Goal: Obtain resource: Obtain resource

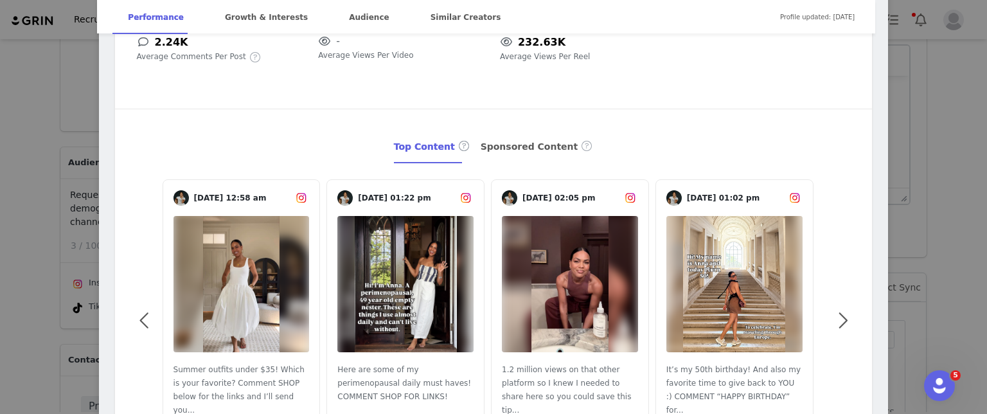
scroll to position [245, 0]
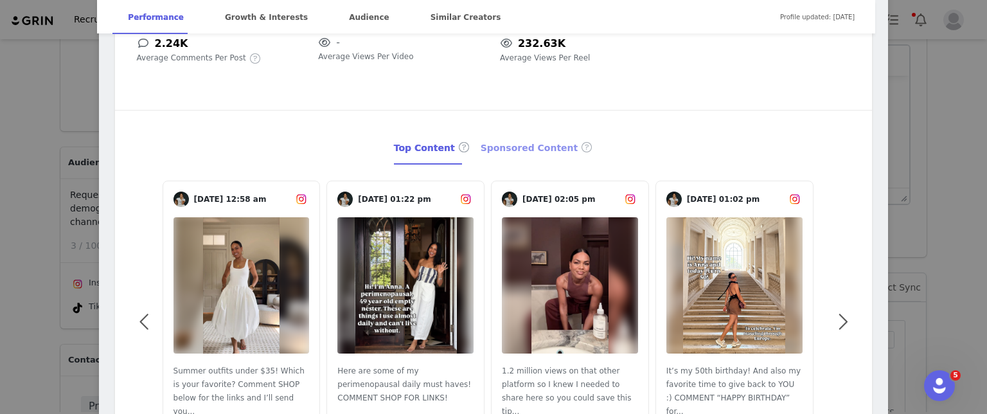
click at [495, 150] on div "Sponsored Content" at bounding box center [536, 148] width 113 height 33
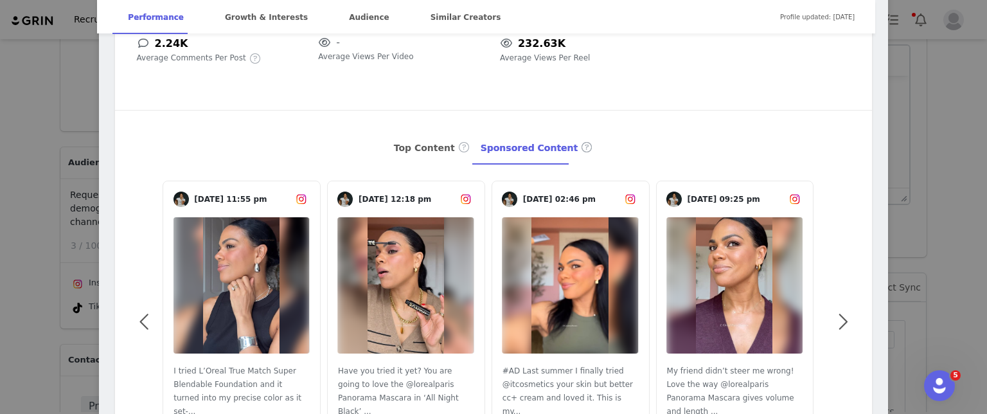
click at [236, 244] on img at bounding box center [241, 285] width 76 height 136
click at [382, 258] on img at bounding box center [405, 285] width 76 height 136
click at [570, 300] on img at bounding box center [569, 285] width 76 height 136
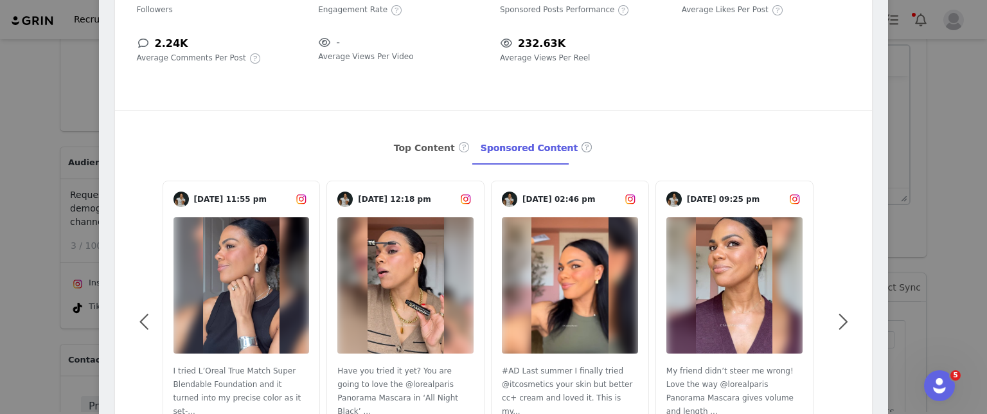
scroll to position [0, 0]
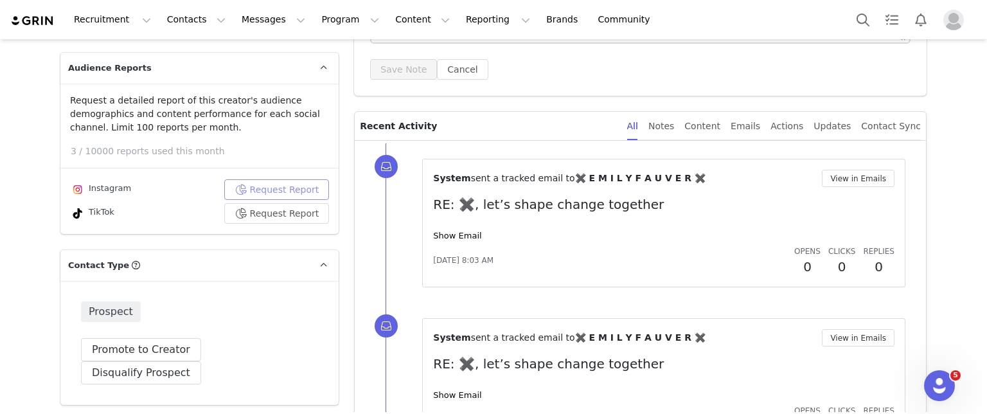
click at [280, 179] on button "Request Report" at bounding box center [276, 189] width 105 height 21
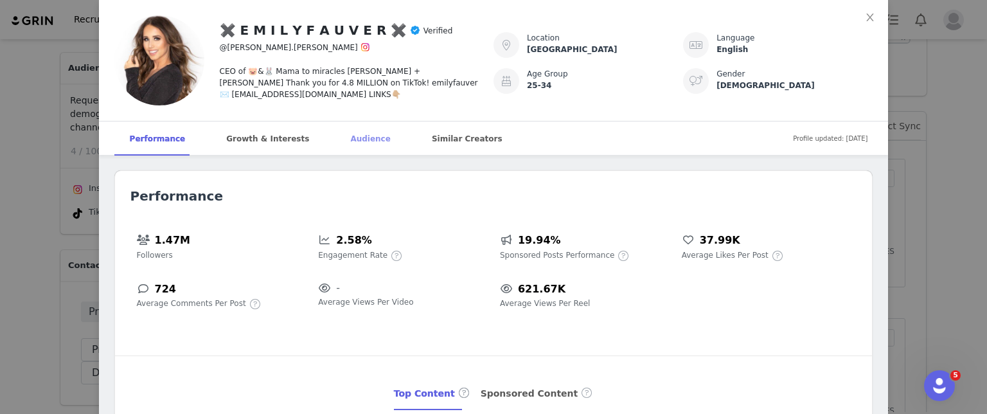
click at [335, 140] on div "Audience" at bounding box center [370, 138] width 71 height 35
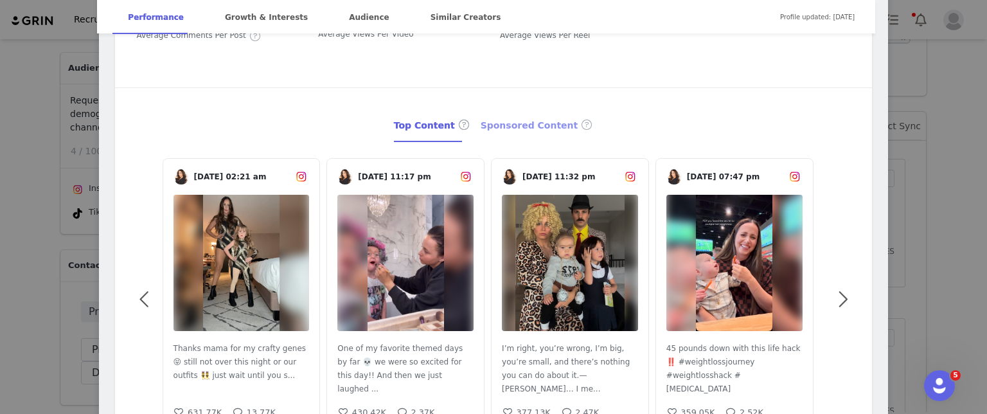
scroll to position [267, 0]
click at [520, 127] on div "Sponsored Content" at bounding box center [536, 126] width 113 height 33
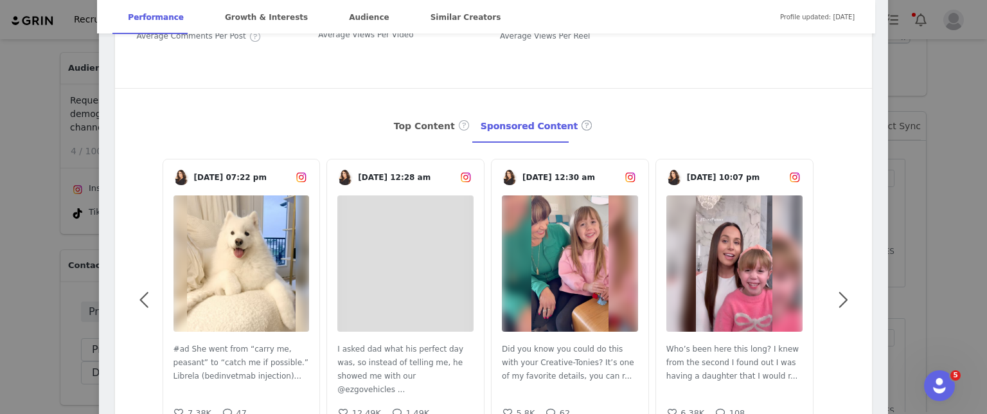
click at [237, 244] on img at bounding box center [241, 263] width 109 height 136
click at [405, 263] on img at bounding box center [405, 263] width 0 height 0
click at [567, 279] on img at bounding box center [569, 263] width 76 height 136
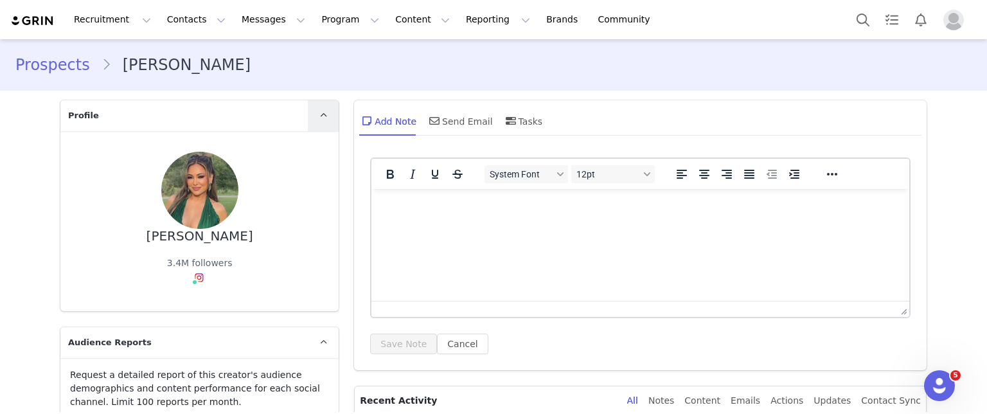
scroll to position [210, 0]
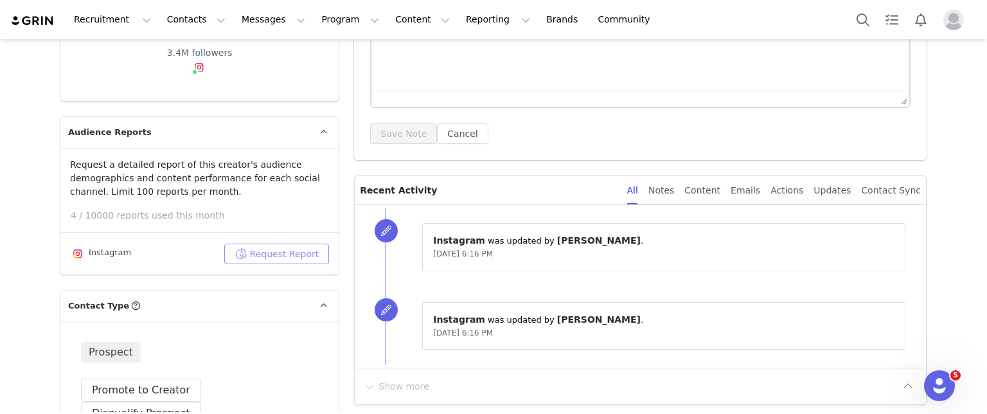
click at [295, 254] on button "Request Report" at bounding box center [276, 253] width 105 height 21
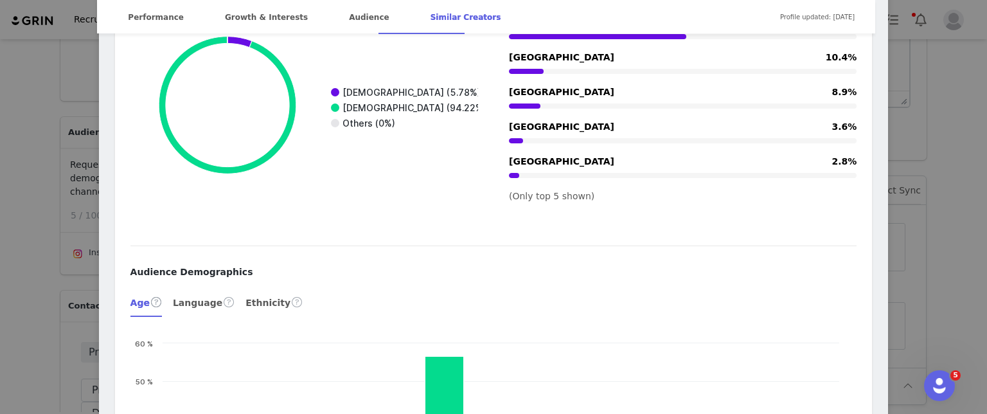
scroll to position [1958, 0]
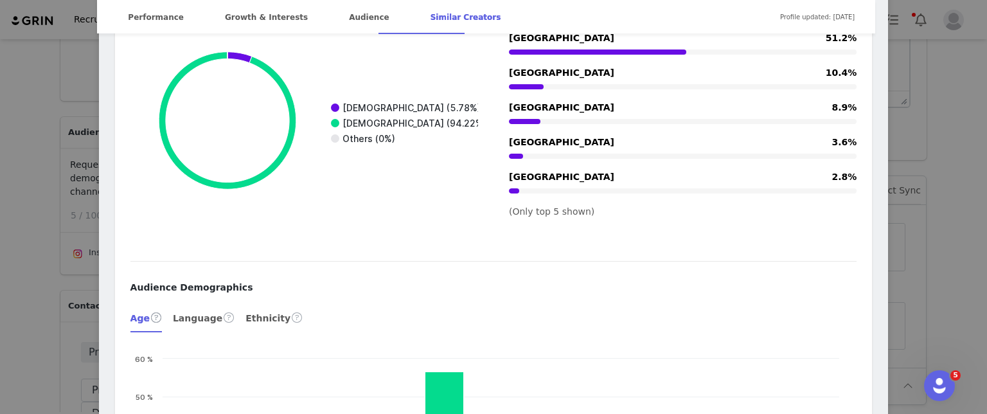
click at [15, 300] on div "Lina Noory Verified @linanoory You Are Enough 🦋 📧 lina@madebyall.com Location -…" at bounding box center [493, 207] width 987 height 414
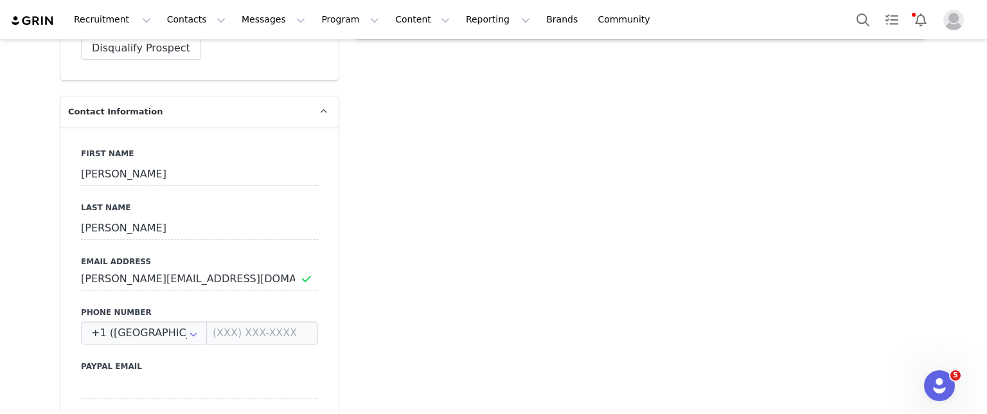
scroll to position [640, 0]
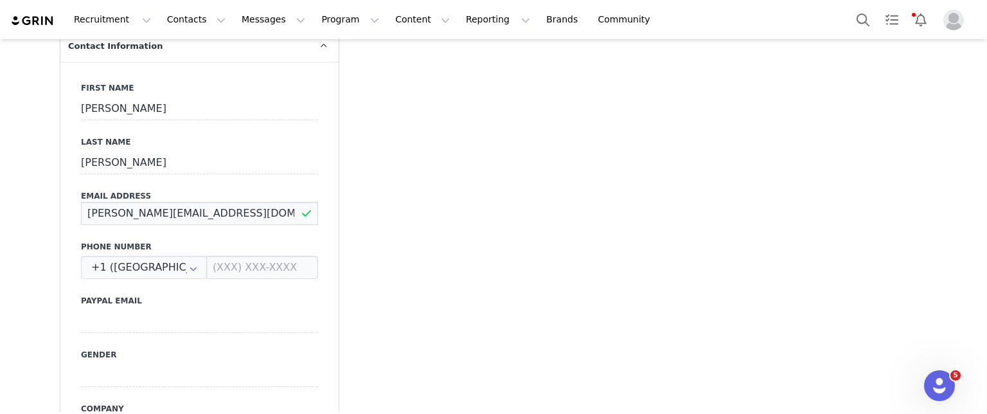
click at [156, 202] on input "lina@madebyall.com" at bounding box center [199, 213] width 237 height 23
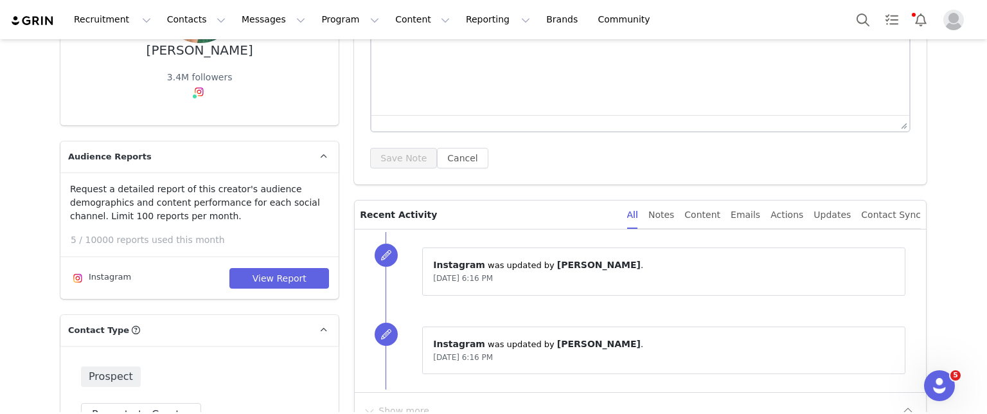
scroll to position [185, 0]
click at [281, 268] on button "View Report" at bounding box center [279, 278] width 100 height 21
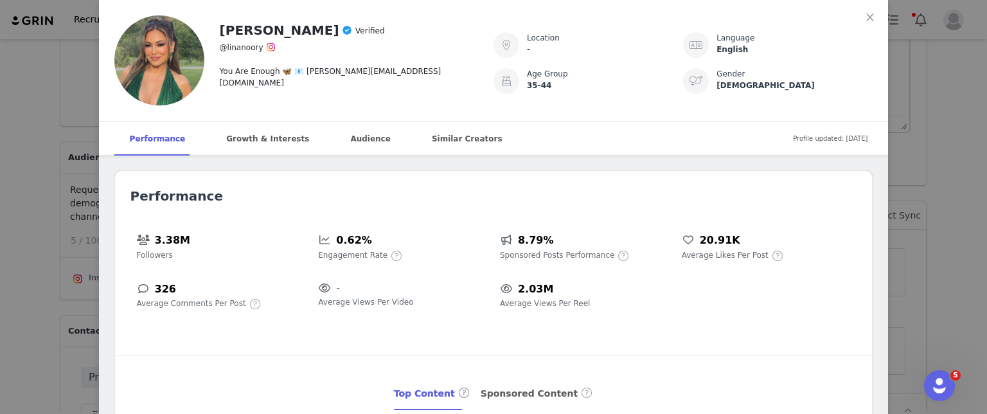
scroll to position [139, 0]
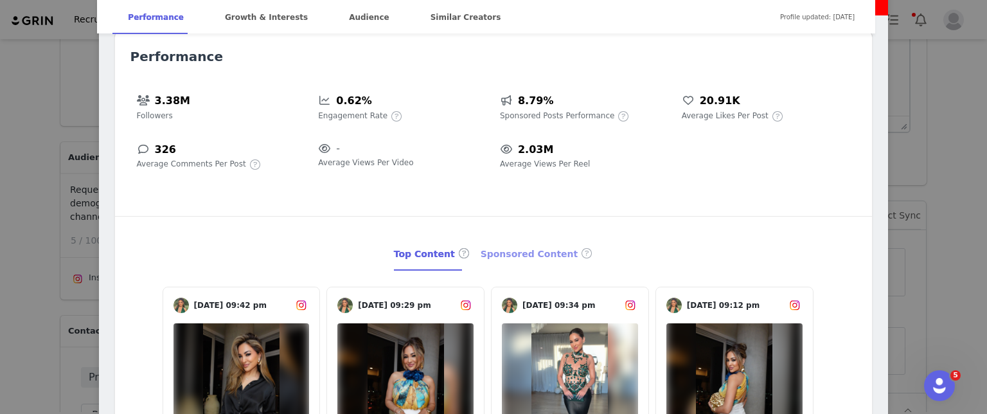
click at [505, 251] on div "Sponsored Content" at bounding box center [536, 254] width 113 height 33
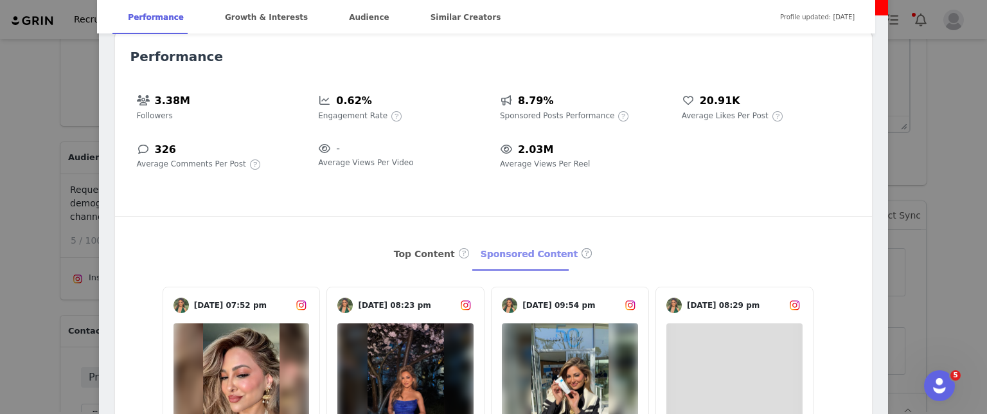
scroll to position [287, 0]
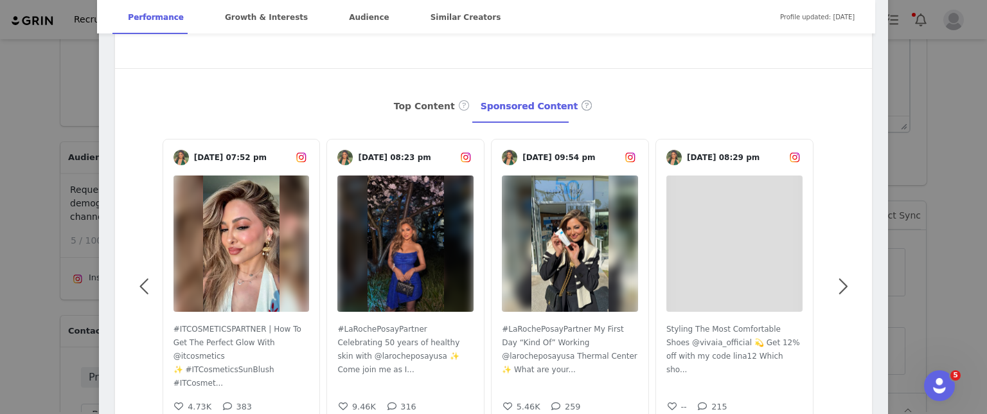
click at [233, 235] on img at bounding box center [241, 243] width 76 height 136
click at [437, 228] on img at bounding box center [405, 243] width 76 height 136
click at [565, 247] on img at bounding box center [569, 243] width 76 height 136
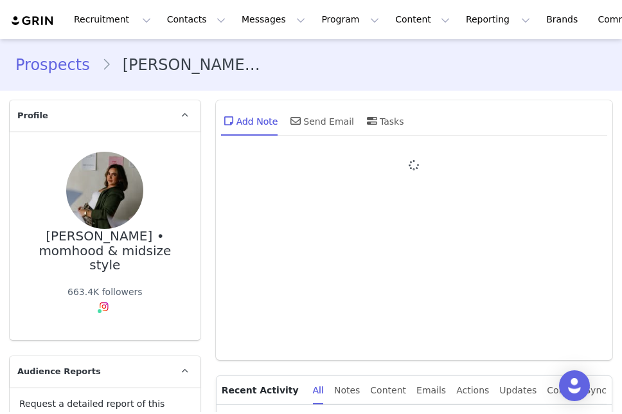
type input "+1 ([GEOGRAPHIC_DATA])"
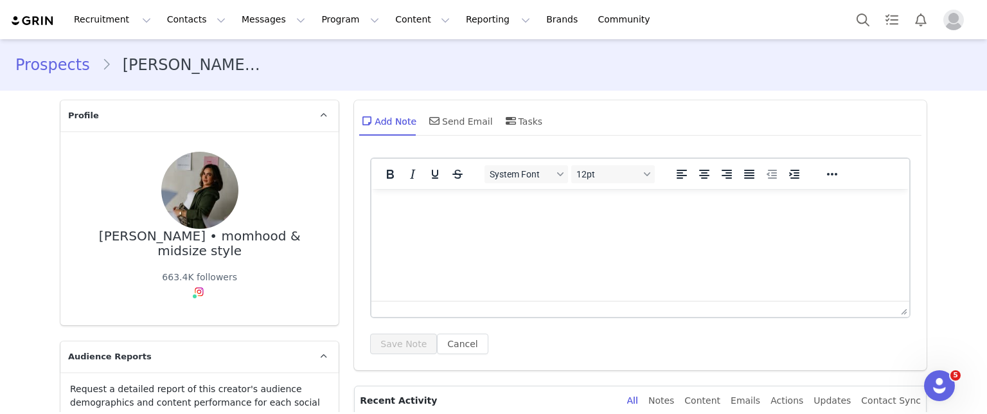
scroll to position [182, 0]
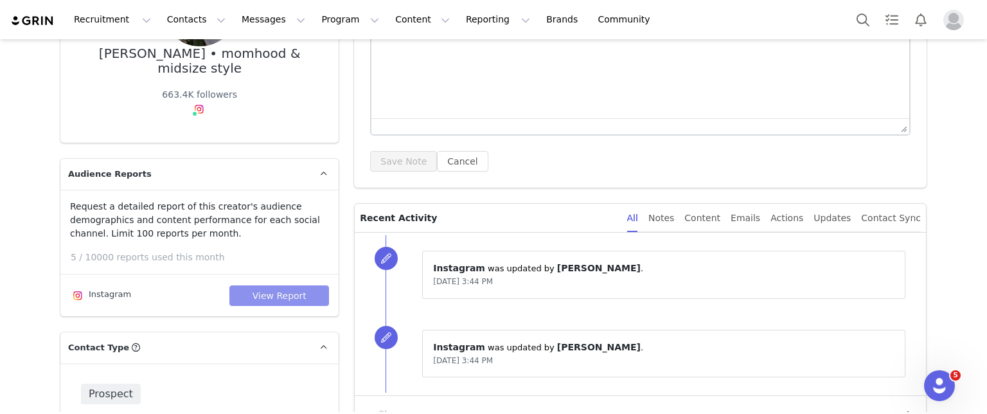
click at [262, 295] on button "View Report" at bounding box center [279, 295] width 100 height 21
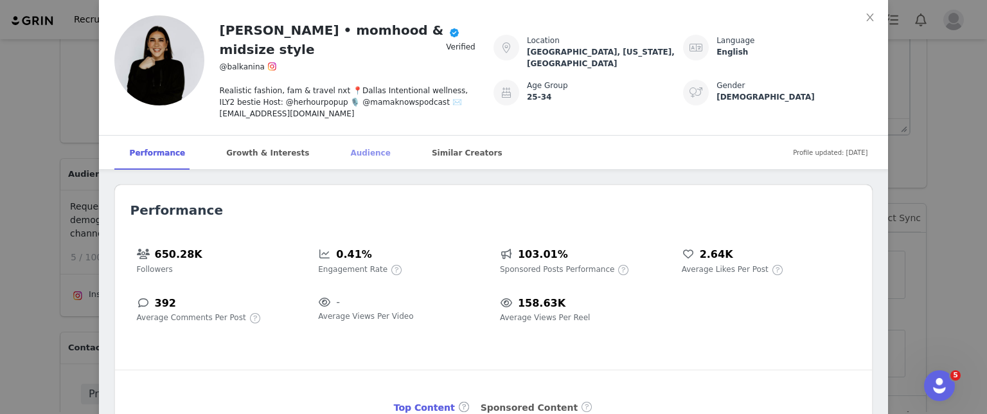
click at [342, 141] on div "Audience" at bounding box center [370, 153] width 71 height 35
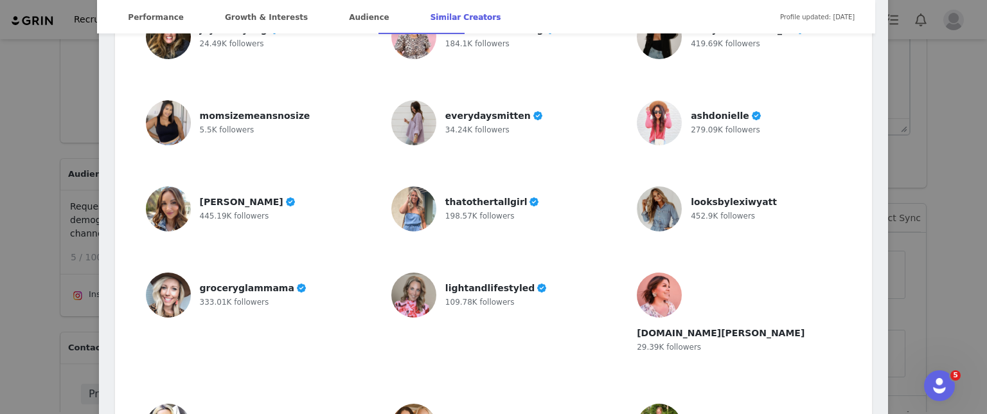
scroll to position [3407, 0]
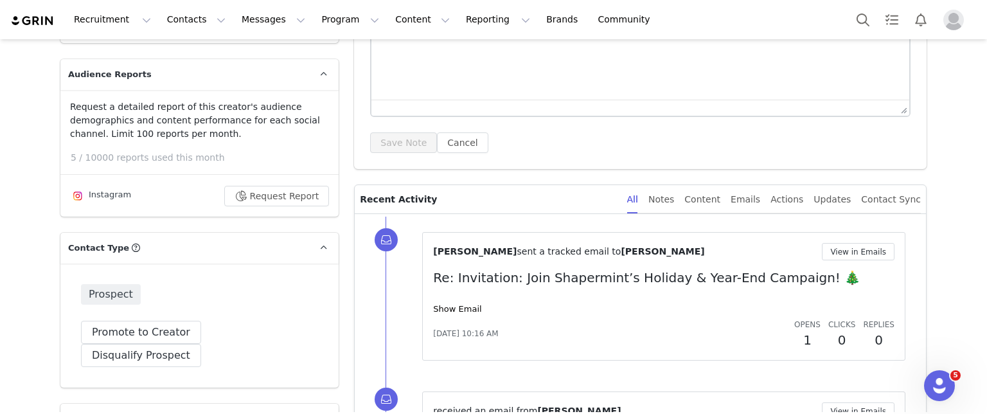
scroll to position [202, 0]
click at [283, 195] on button "Request Report" at bounding box center [276, 194] width 105 height 21
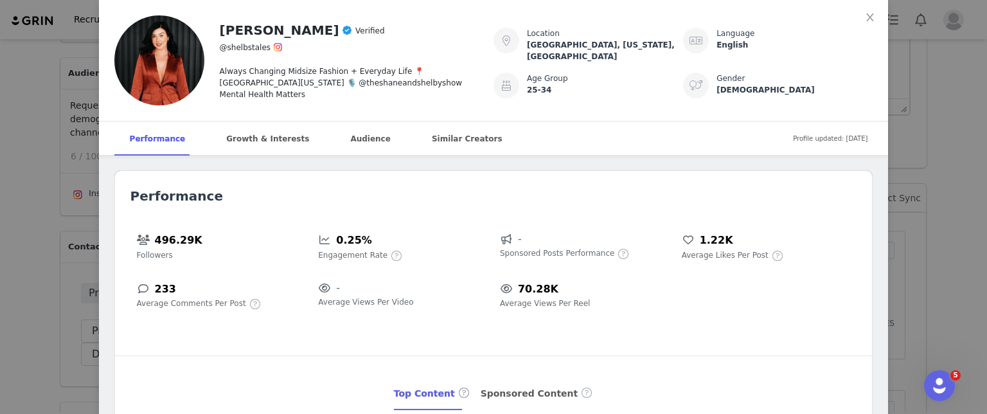
click at [621, 204] on div "[PERSON_NAME] Verified @shelbstales Always Changing Midsize Fashion + Everyday …" at bounding box center [493, 207] width 987 height 414
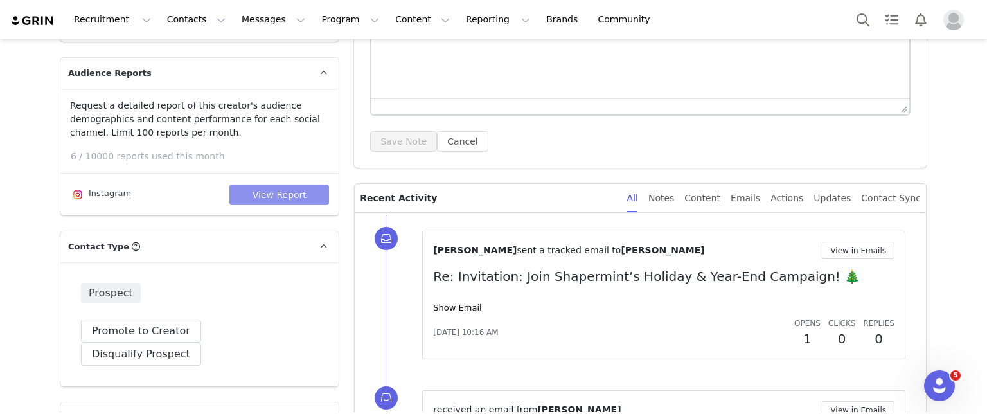
click at [306, 191] on button "View Report" at bounding box center [279, 194] width 100 height 21
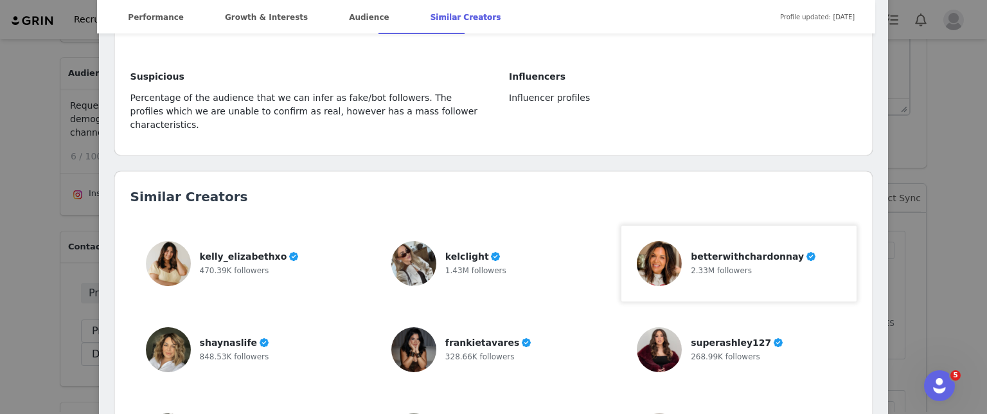
scroll to position [3032, 0]
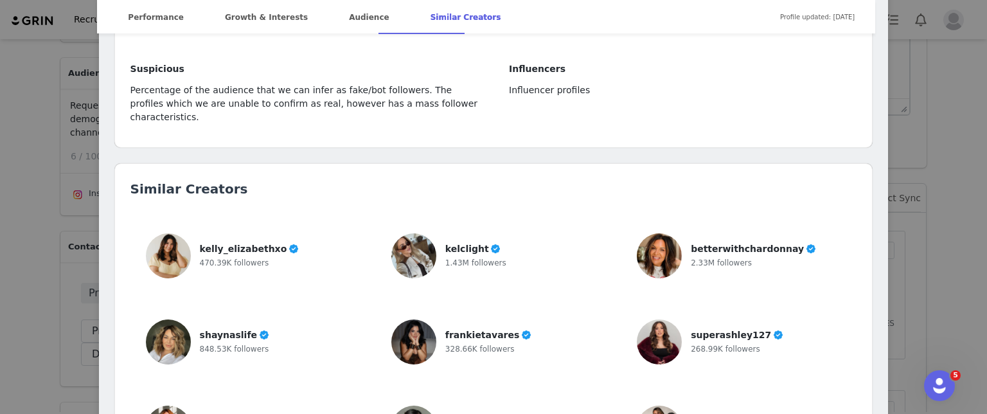
click at [39, 115] on div "[PERSON_NAME] Verified @shelbstales Always Changing Midsize Fashion + Everyday …" at bounding box center [493, 207] width 987 height 414
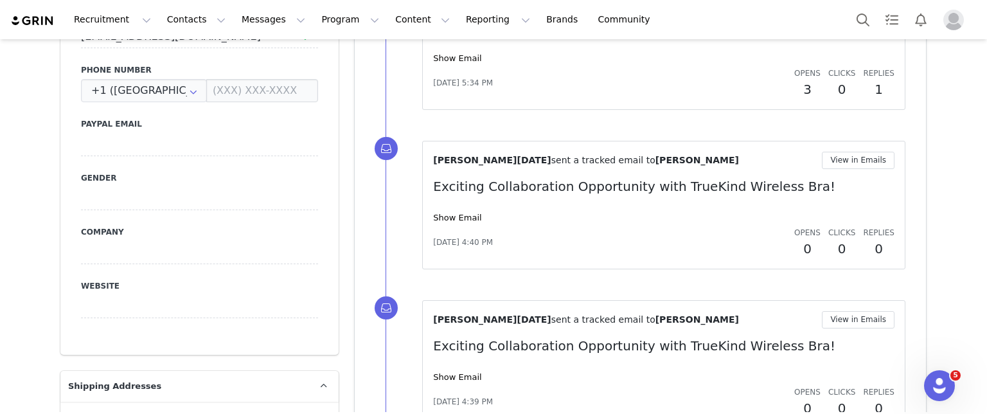
scroll to position [700, 0]
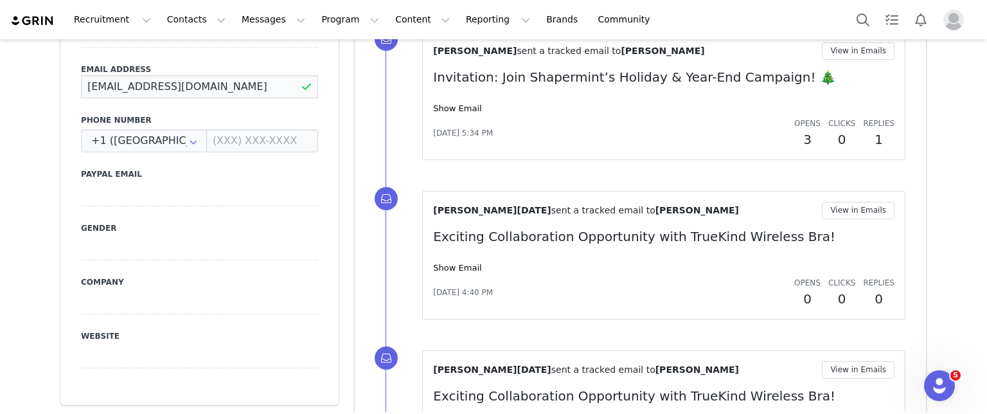
click at [137, 75] on input "[EMAIL_ADDRESS][DOMAIN_NAME]" at bounding box center [199, 86] width 237 height 23
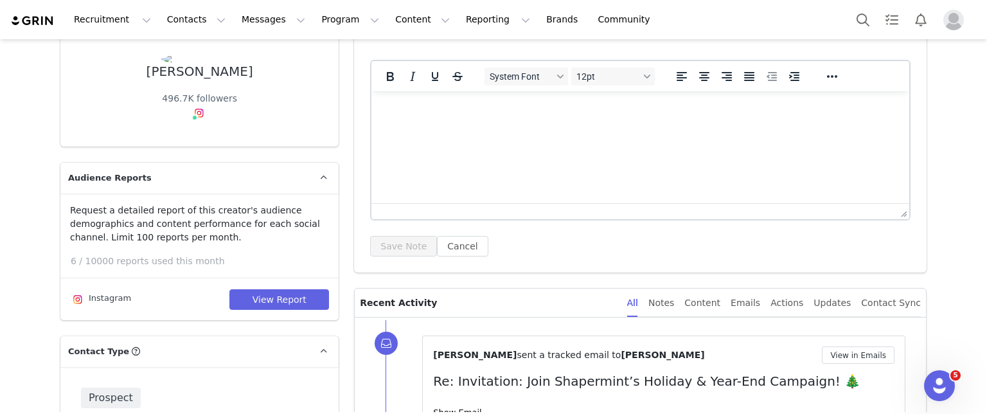
scroll to position [99, 0]
click at [294, 300] on button "View Report" at bounding box center [279, 298] width 100 height 21
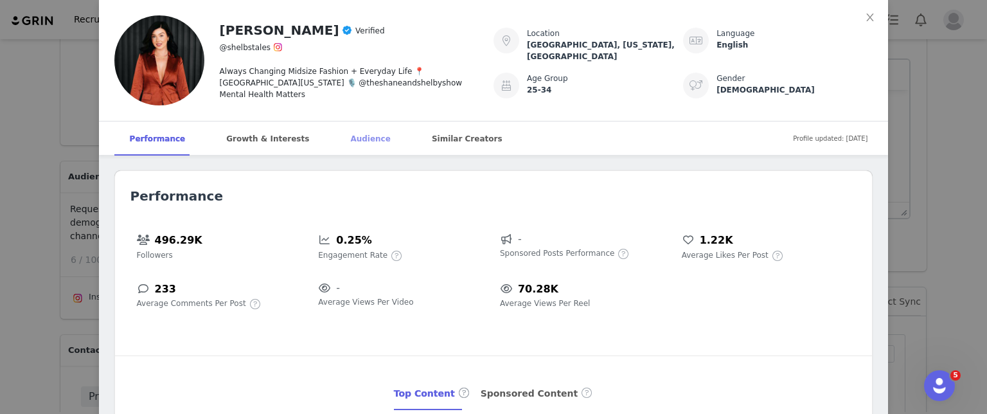
scroll to position [130, 0]
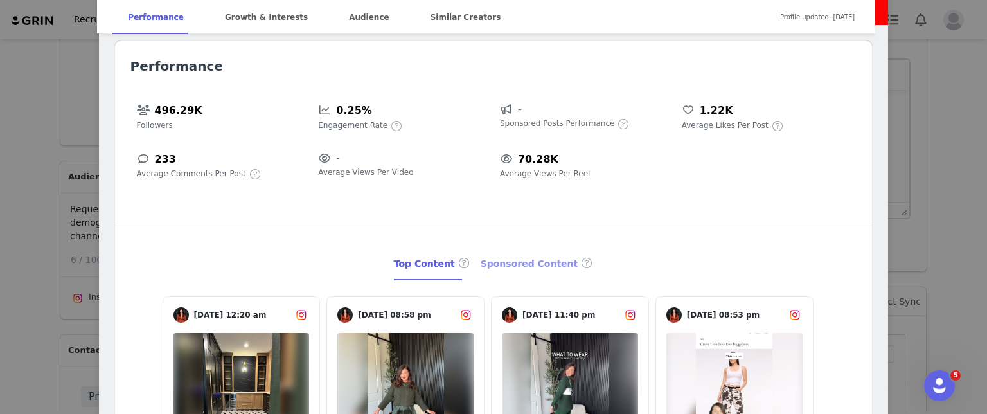
click at [504, 259] on div "Sponsored Content" at bounding box center [536, 263] width 113 height 33
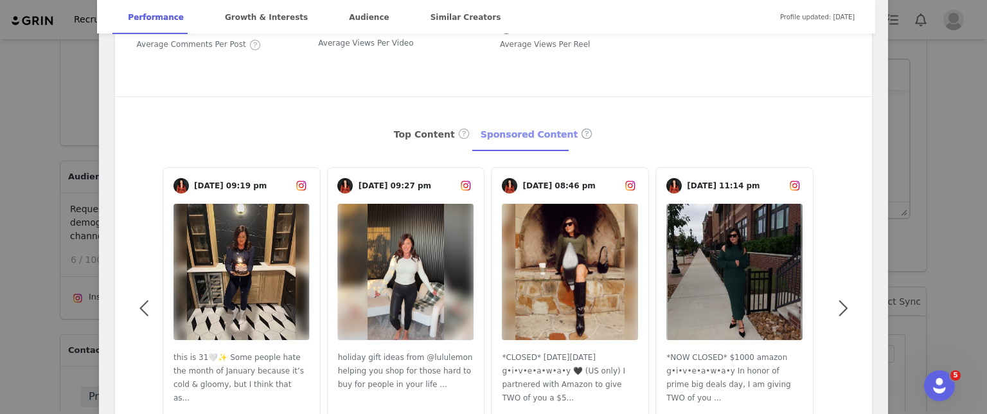
scroll to position [258, 0]
click at [237, 247] on img at bounding box center [241, 272] width 109 height 136
click at [410, 272] on img at bounding box center [405, 272] width 76 height 136
click at [567, 215] on img at bounding box center [569, 272] width 109 height 136
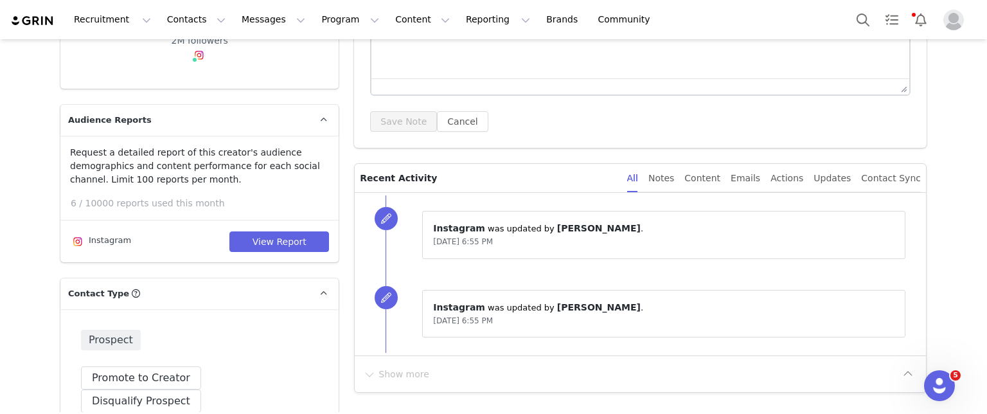
scroll to position [221, 0]
click at [266, 239] on button "View Report" at bounding box center [279, 243] width 100 height 21
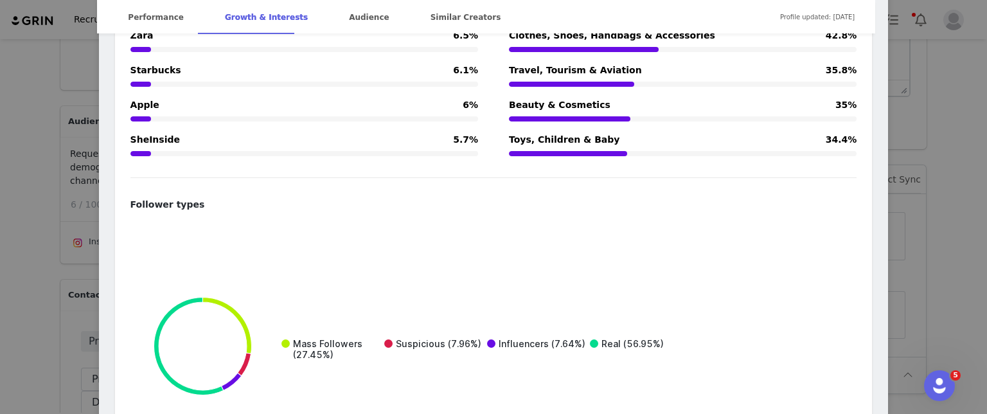
scroll to position [2388, 0]
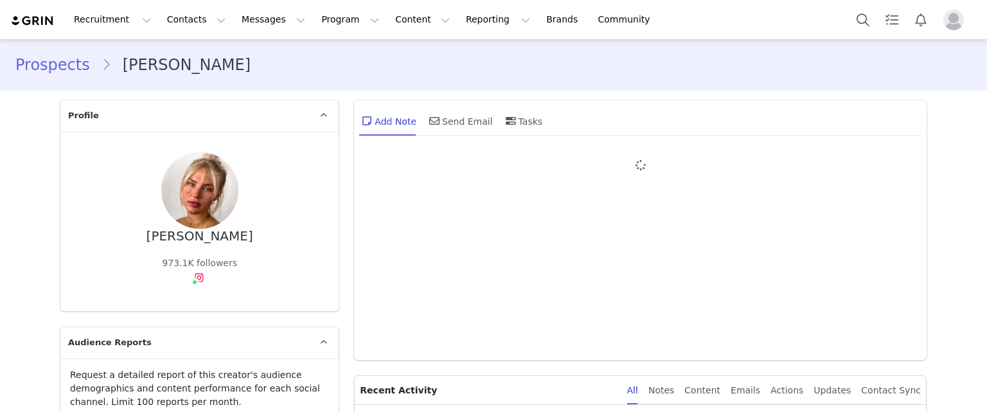
type input "+1 ([GEOGRAPHIC_DATA])"
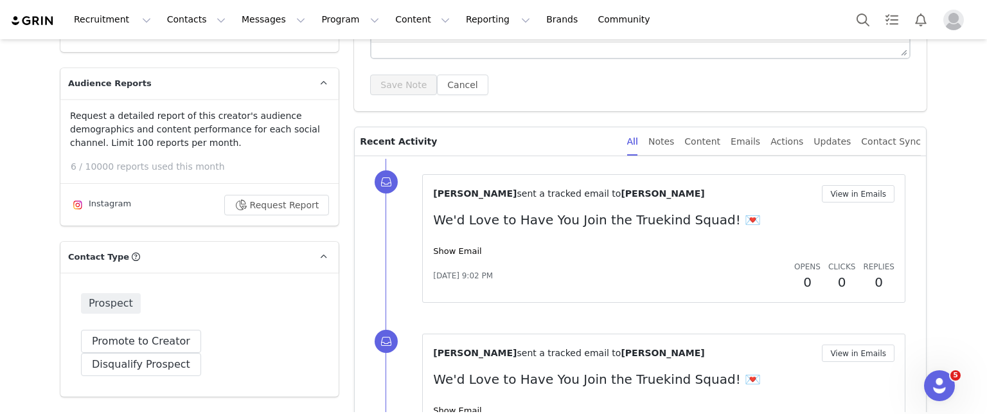
scroll to position [187, 0]
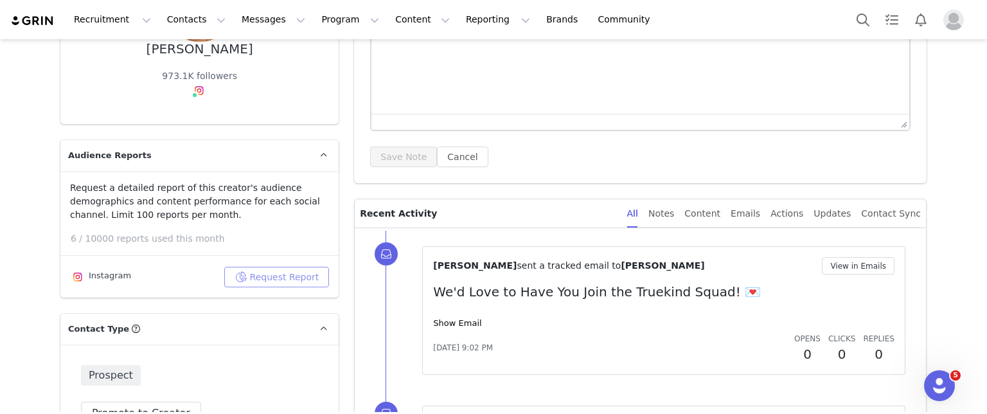
click at [252, 277] on button "Request Report" at bounding box center [276, 277] width 105 height 21
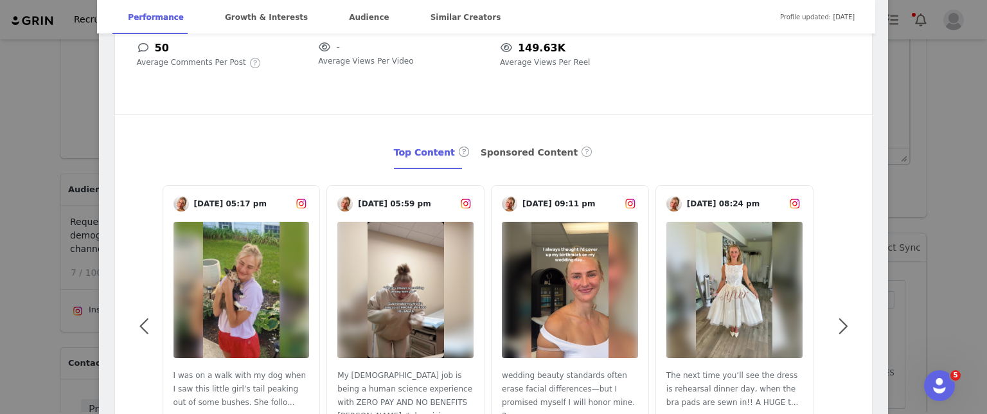
scroll to position [0, 0]
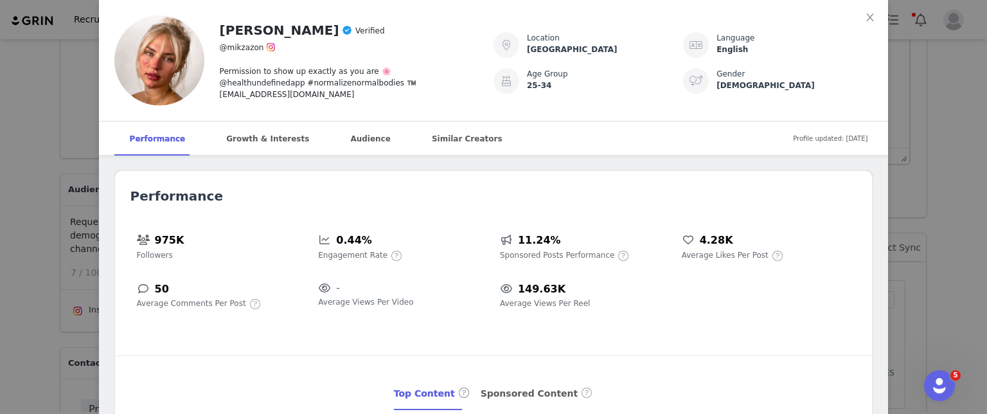
click at [0, 288] on div "Mik Zazon Verified @mikzazon Permission to show up exactly as you are 🌸 @health…" at bounding box center [493, 207] width 987 height 414
click at [73, 170] on div "Mik Zazon Verified @mikzazon Permission to show up exactly as you are 🌸 @health…" at bounding box center [493, 207] width 987 height 414
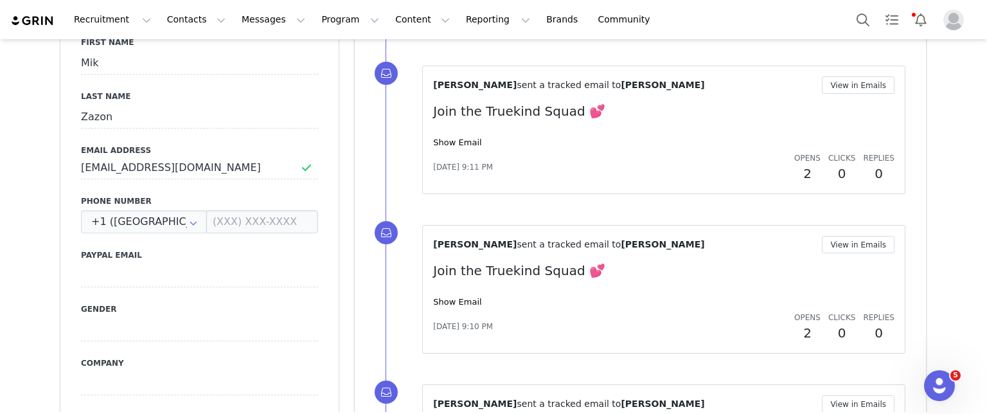
scroll to position [683, 0]
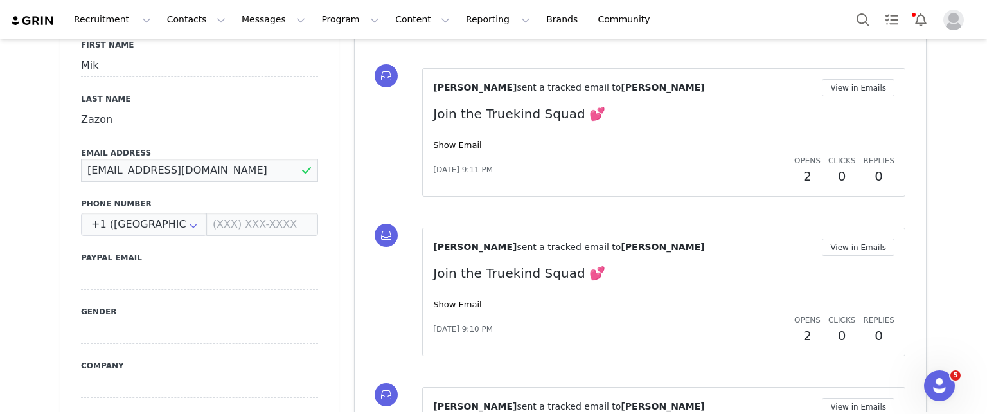
click at [173, 159] on input "mik@shinetalentgroup.com" at bounding box center [199, 170] width 237 height 23
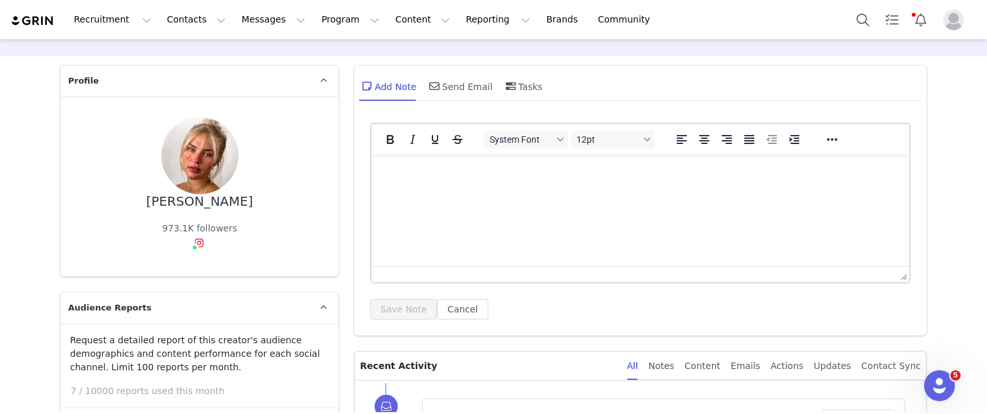
scroll to position [203, 0]
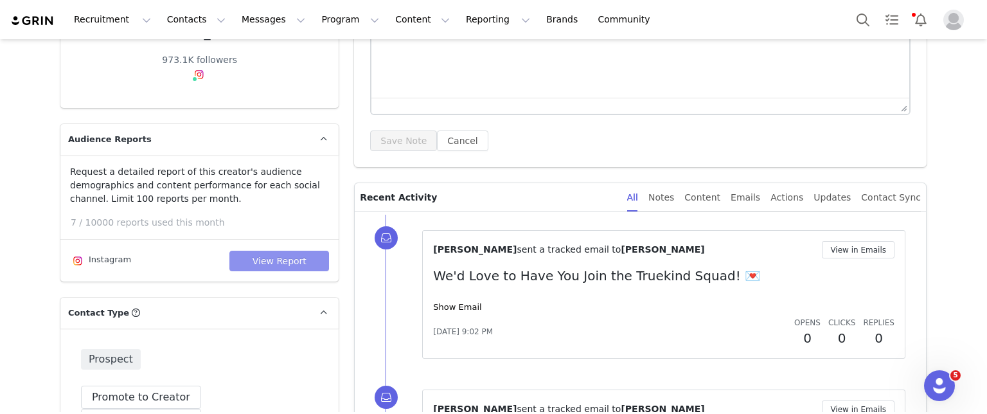
click at [257, 259] on button "View Report" at bounding box center [279, 260] width 100 height 21
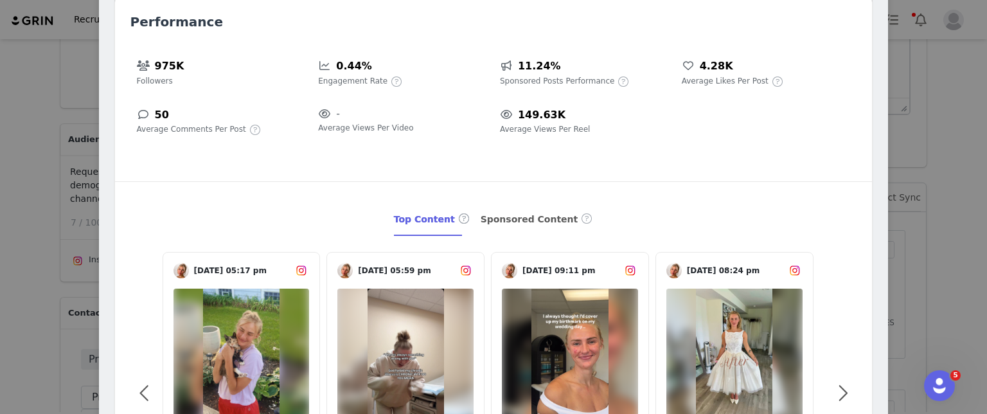
scroll to position [179, 0]
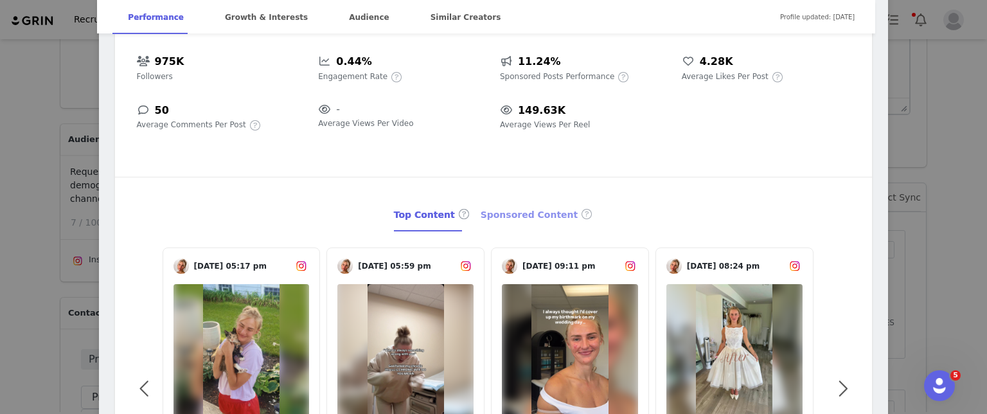
click at [506, 213] on div "Sponsored Content" at bounding box center [536, 214] width 113 height 33
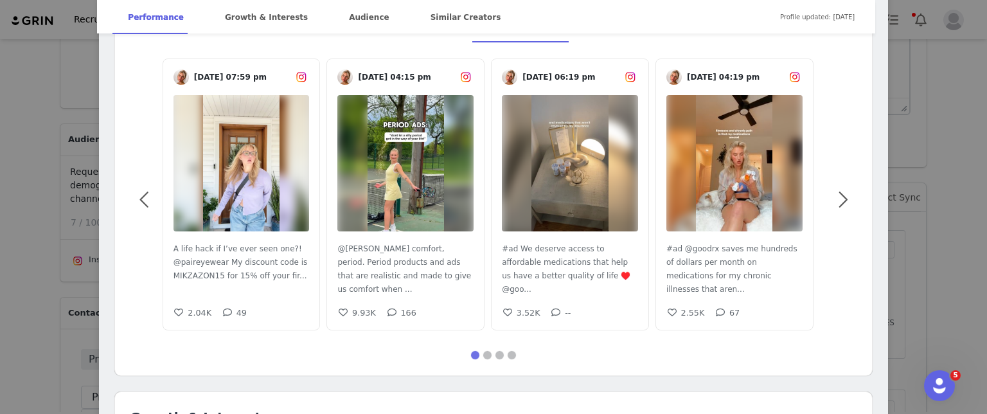
scroll to position [254, 0]
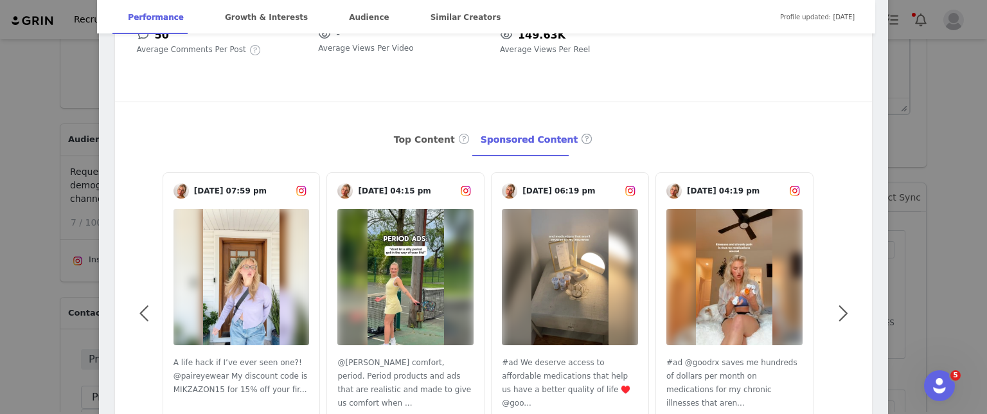
click at [229, 270] on img at bounding box center [241, 277] width 76 height 136
click at [435, 222] on img at bounding box center [405, 277] width 76 height 136
click at [540, 249] on img at bounding box center [569, 277] width 76 height 136
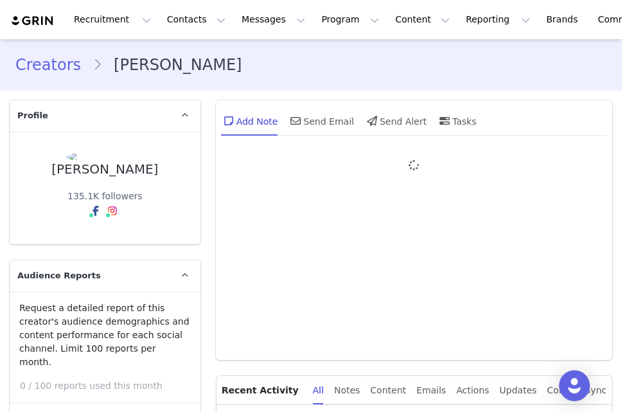
type input "+1 ([GEOGRAPHIC_DATA])"
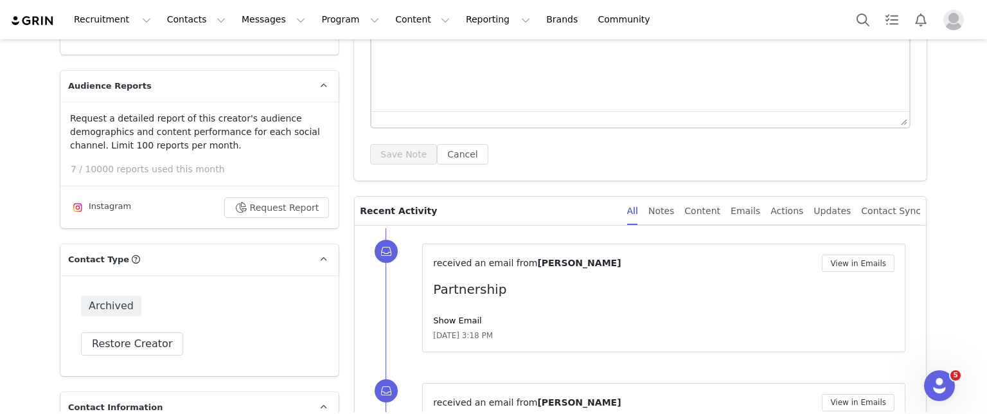
scroll to position [186, 0]
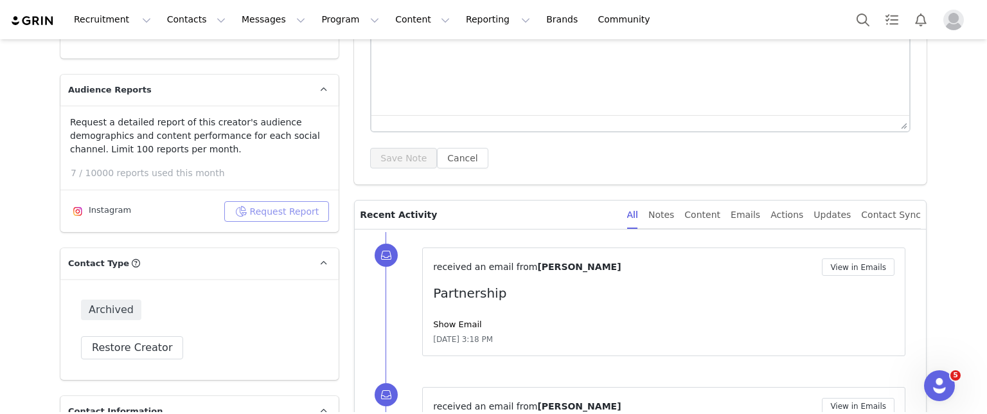
click at [285, 216] on button "Request Report" at bounding box center [276, 211] width 105 height 21
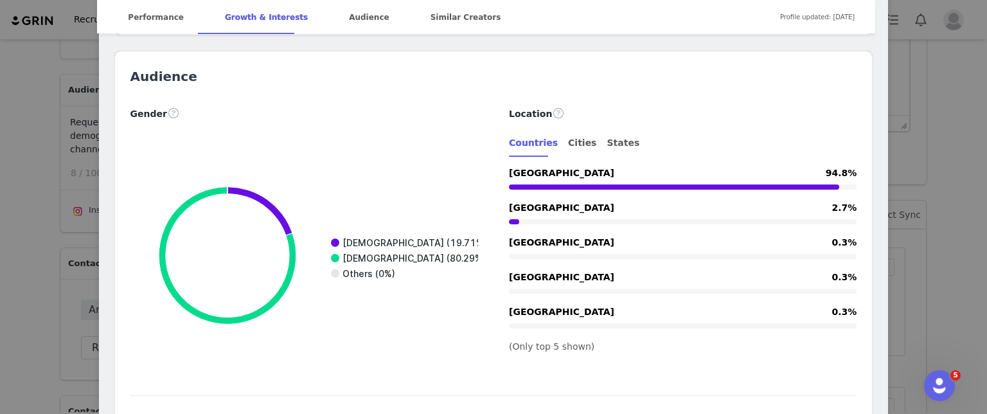
scroll to position [1673, 0]
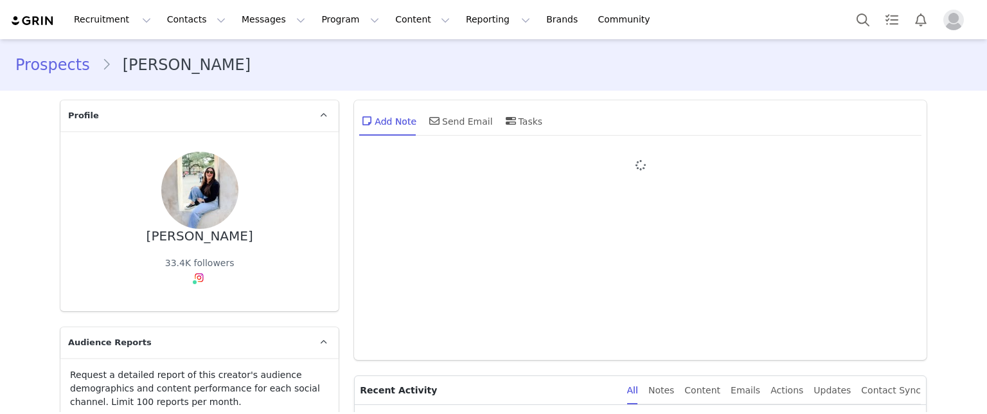
type input "+1 ([GEOGRAPHIC_DATA])"
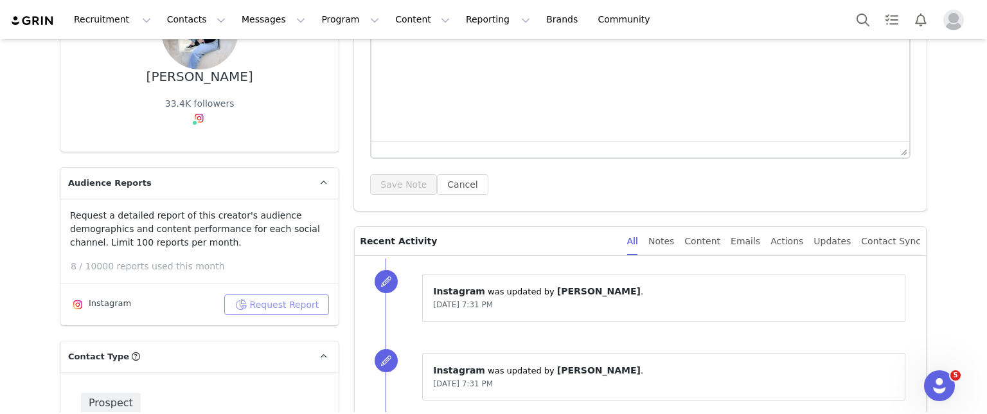
click at [252, 304] on button "Request Report" at bounding box center [276, 304] width 105 height 21
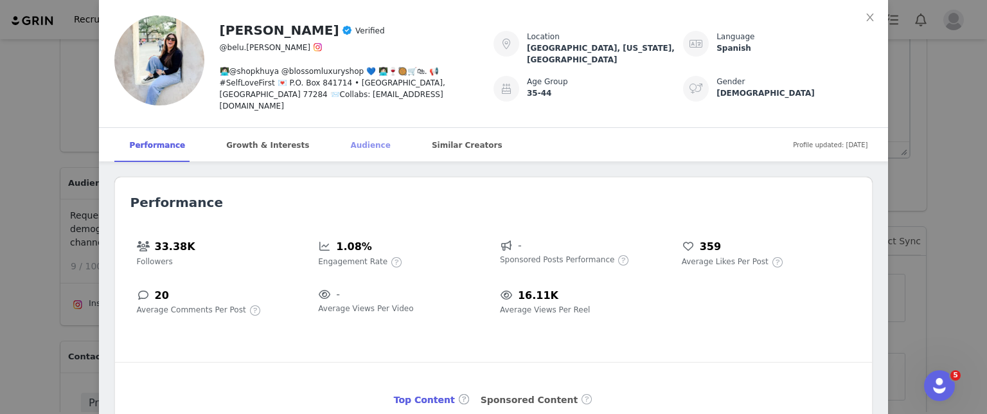
click at [335, 136] on div "Audience" at bounding box center [370, 145] width 71 height 35
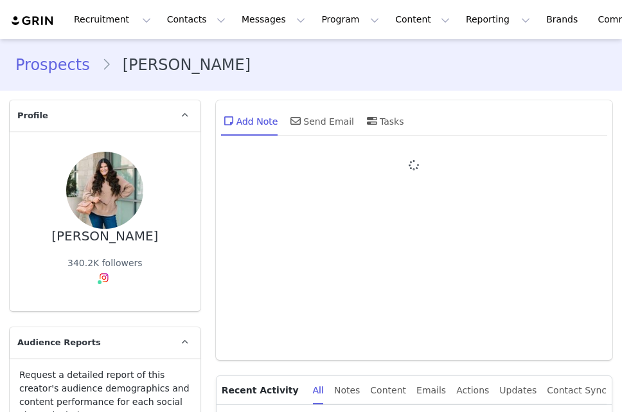
type input "+1 ([GEOGRAPHIC_DATA])"
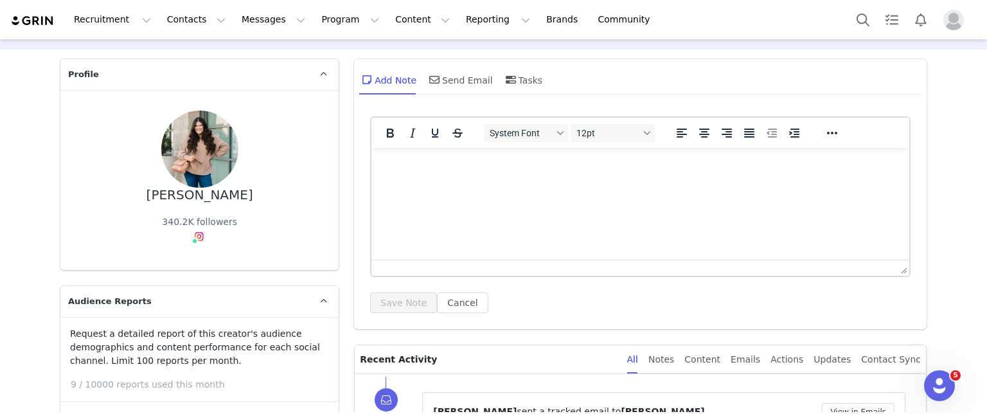
scroll to position [161, 0]
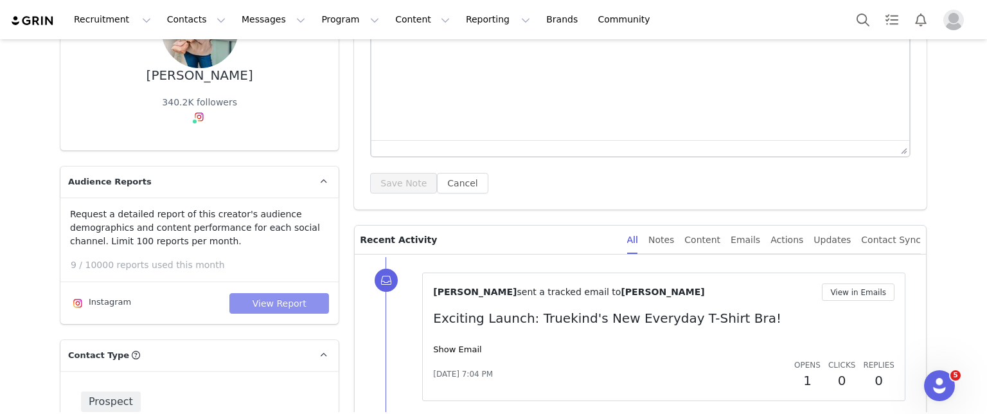
click at [272, 304] on button "View Report" at bounding box center [279, 303] width 100 height 21
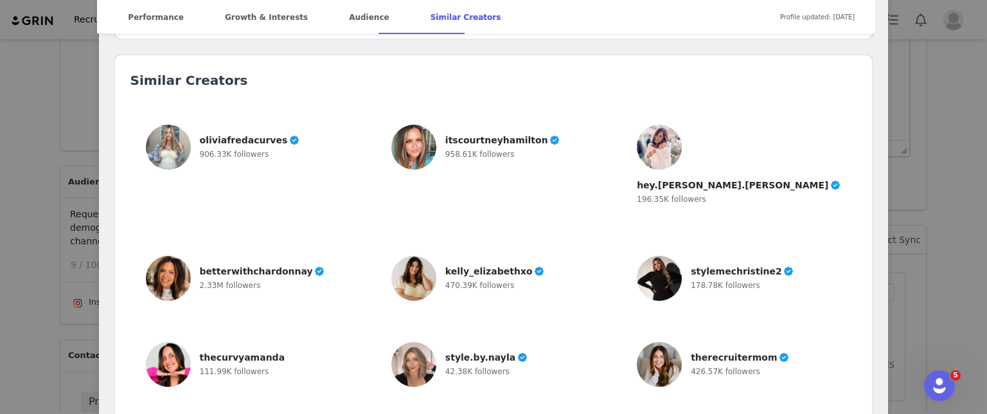
scroll to position [3076, 0]
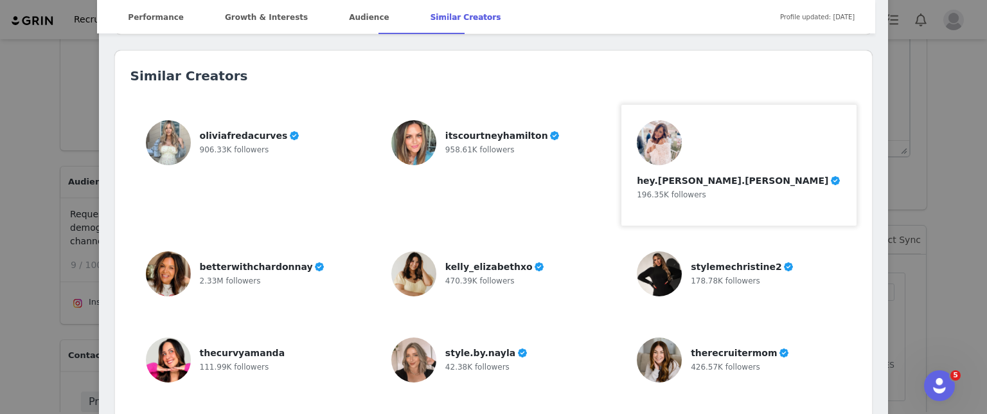
click at [621, 120] on img at bounding box center [658, 142] width 45 height 45
click at [621, 251] on img at bounding box center [658, 273] width 45 height 45
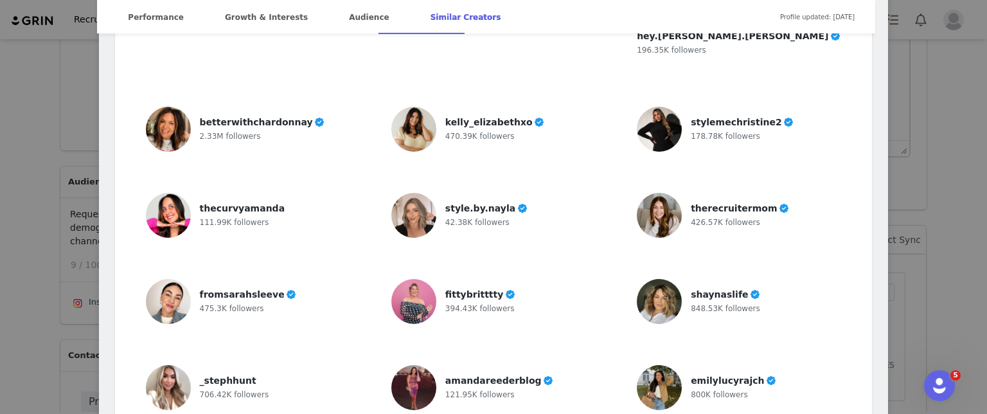
scroll to position [3325, 0]
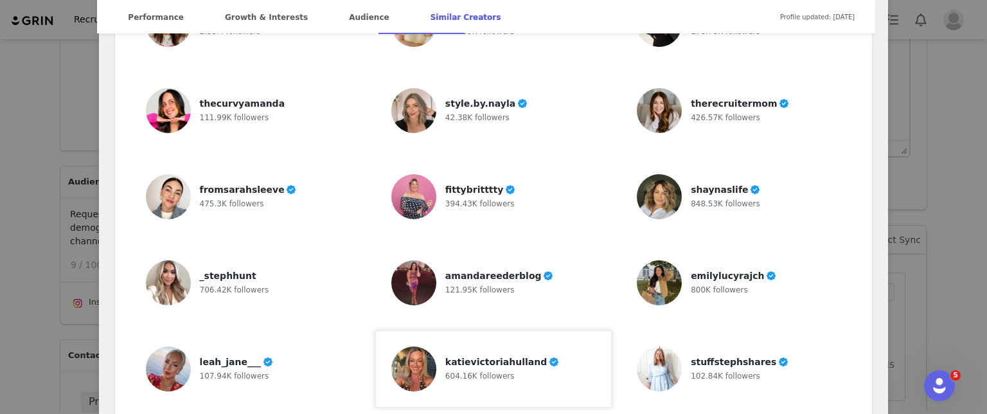
click at [416, 346] on img at bounding box center [413, 368] width 45 height 45
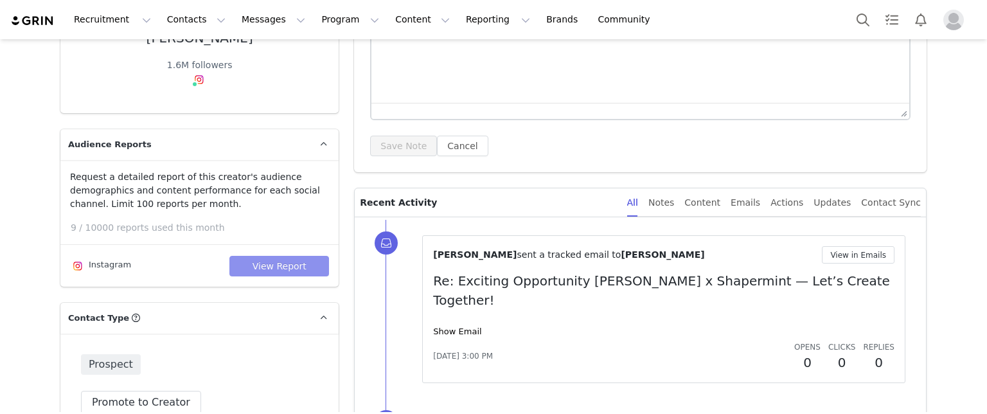
click at [266, 261] on button "View Report" at bounding box center [279, 266] width 100 height 21
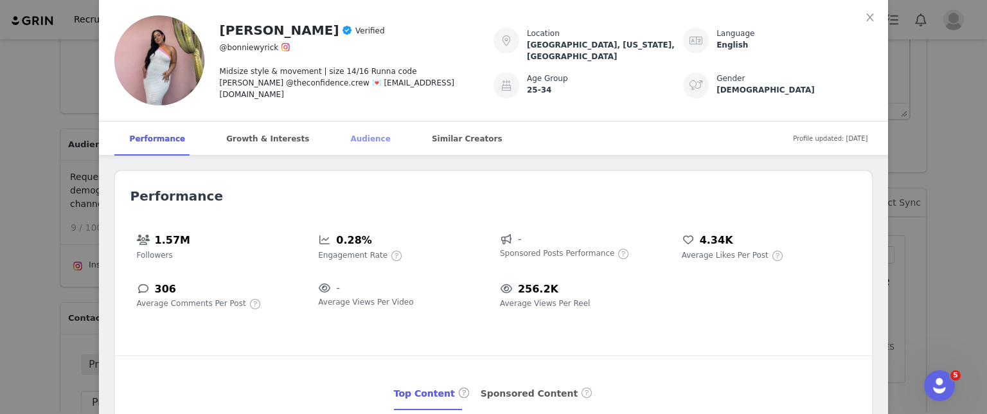
click at [335, 144] on div "Audience" at bounding box center [370, 138] width 71 height 35
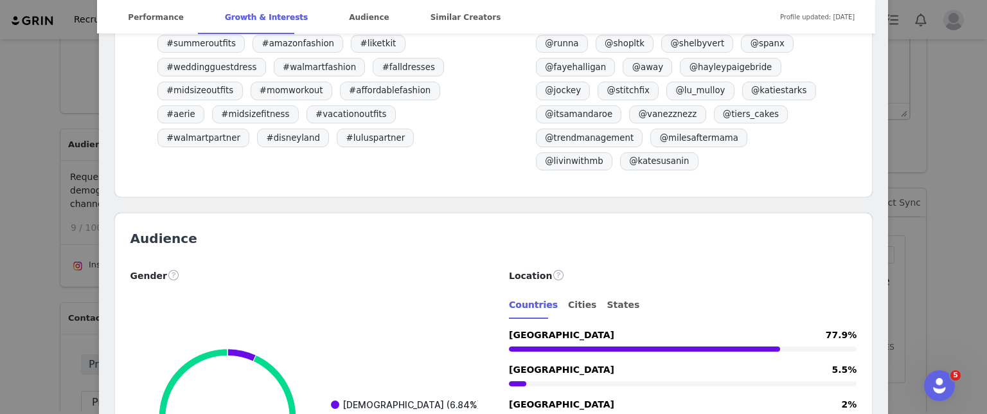
scroll to position [1428, 0]
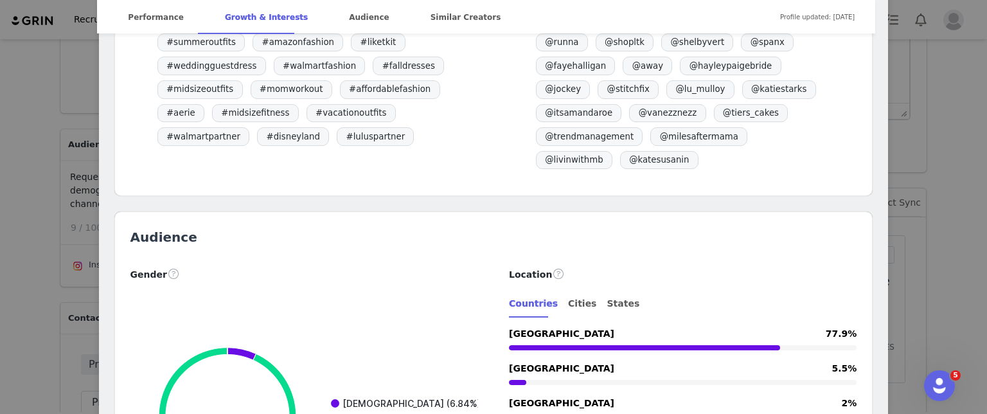
click at [49, 137] on div "[PERSON_NAME] Verified @bonniewyrick Midsize style & movement | size 14/16 Runn…" at bounding box center [493, 207] width 987 height 414
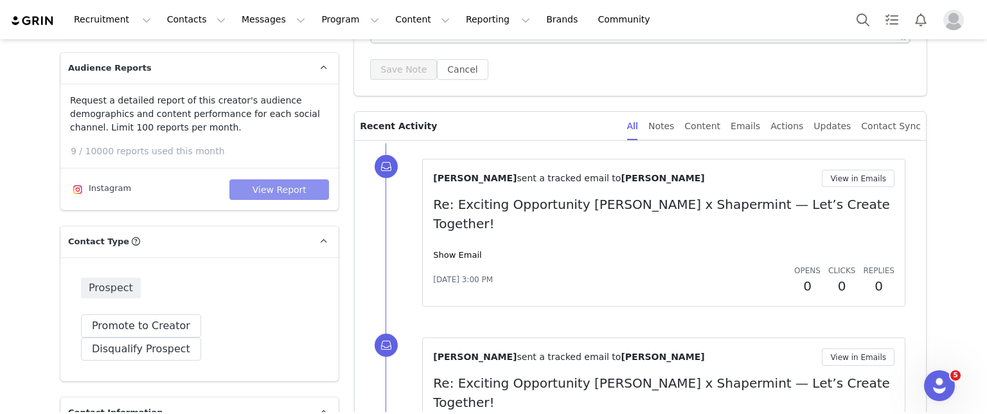
scroll to position [259, 0]
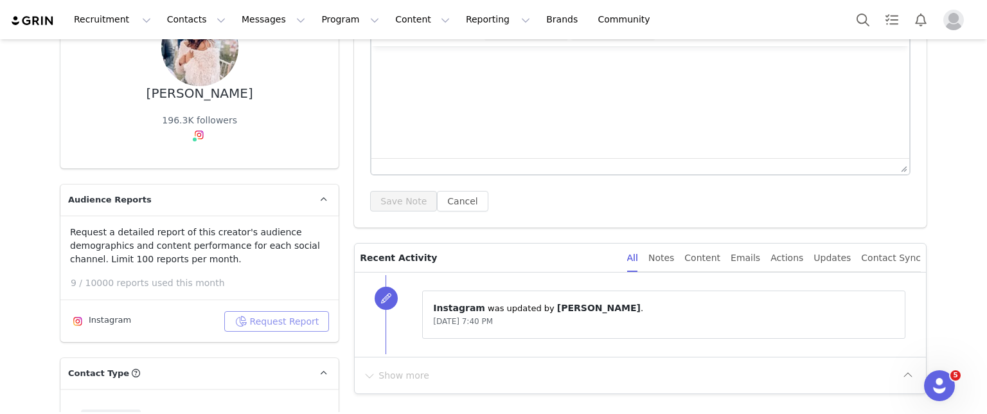
click at [282, 311] on button "Request Report" at bounding box center [276, 321] width 105 height 21
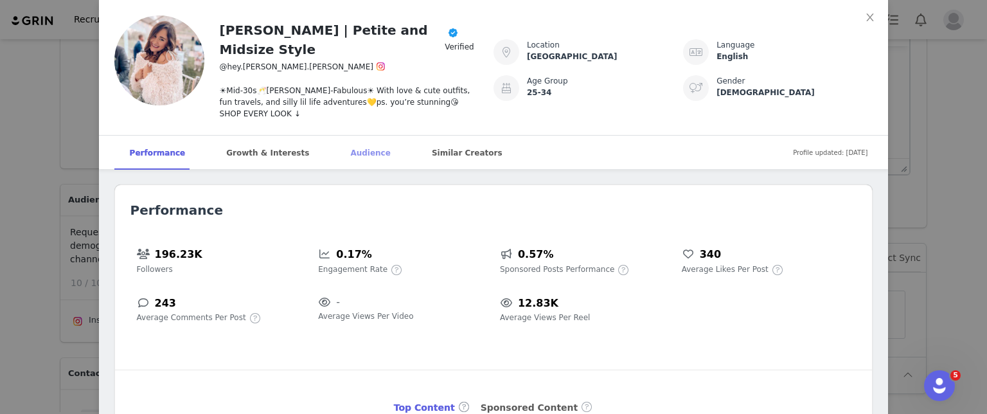
click at [342, 139] on div "Audience" at bounding box center [370, 153] width 71 height 35
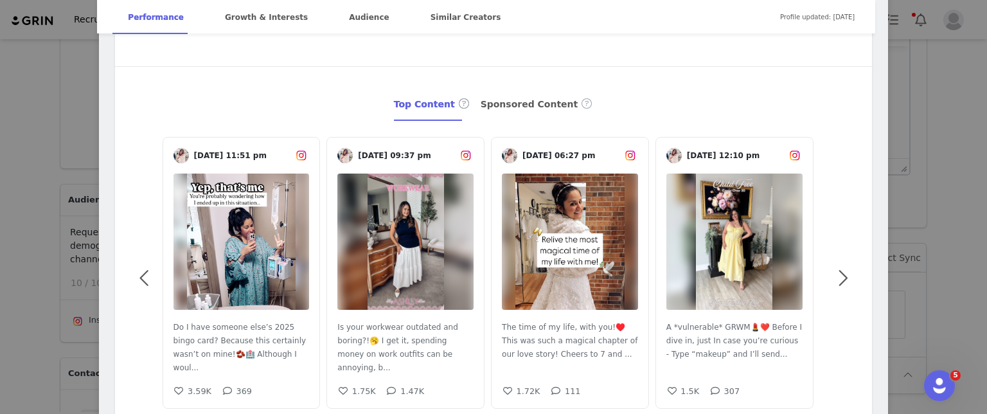
scroll to position [351, 0]
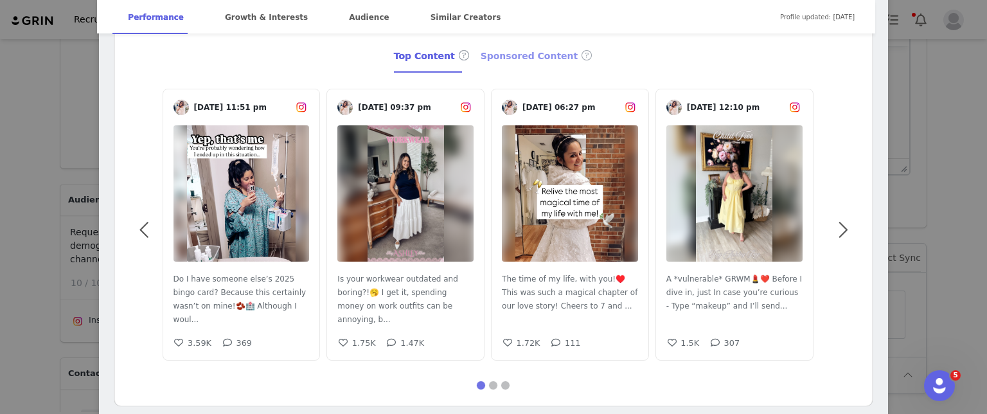
click at [497, 46] on div "Sponsored Content" at bounding box center [536, 56] width 113 height 33
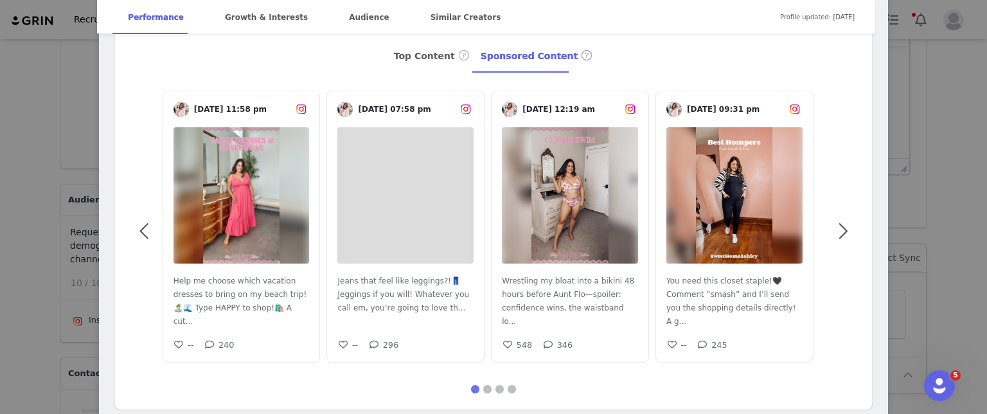
click at [225, 192] on img at bounding box center [241, 195] width 76 height 136
click at [405, 195] on img at bounding box center [405, 195] width 0 height 0
click at [581, 164] on img at bounding box center [569, 195] width 76 height 136
